Goal: Task Accomplishment & Management: Use online tool/utility

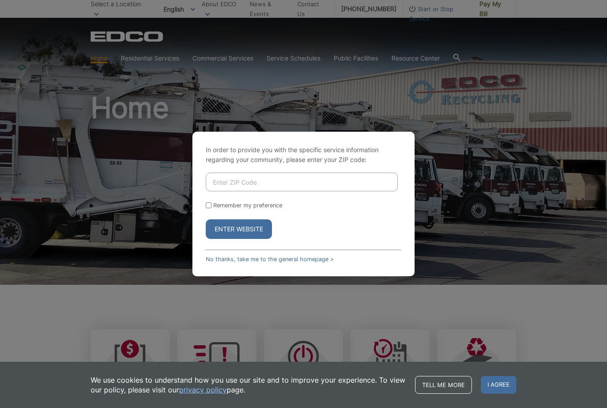
click at [267, 191] on input "Enter ZIP Code" at bounding box center [302, 182] width 192 height 19
type input "92082"
click at [212, 208] on input "Remember my preference" at bounding box center [209, 205] width 6 height 6
checkbox input "true"
click at [246, 239] on button "Enter Website" at bounding box center [239, 229] width 66 height 20
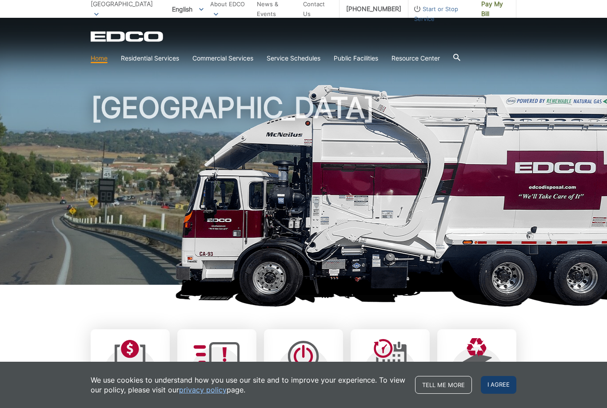
click at [512, 386] on span "I agree" at bounding box center [499, 385] width 36 height 18
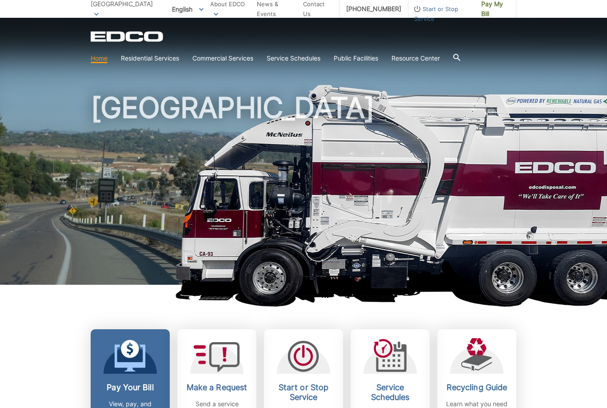
click at [141, 386] on h2 "Pay Your Bill" at bounding box center [130, 387] width 66 height 10
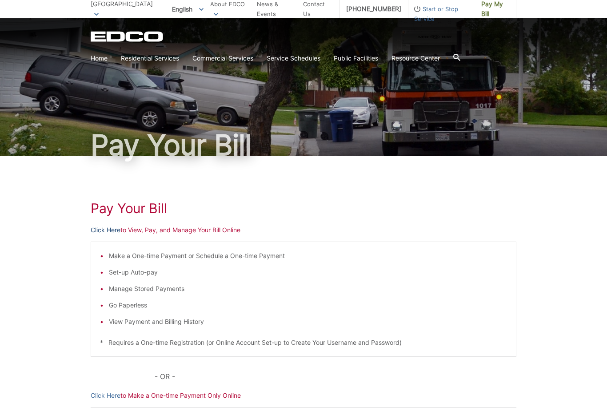
click at [115, 233] on link "Click Here" at bounding box center [106, 230] width 30 height 10
